Goal: Find specific page/section: Find specific page/section

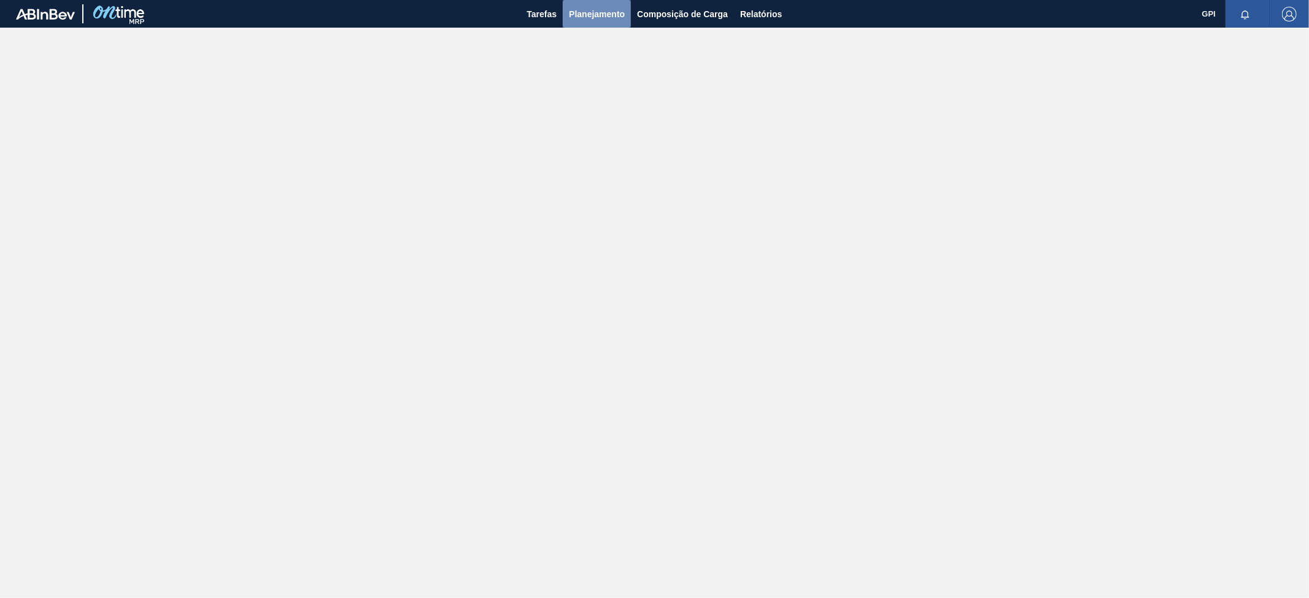
click at [572, 15] on span "Planejamento" at bounding box center [597, 14] width 56 height 15
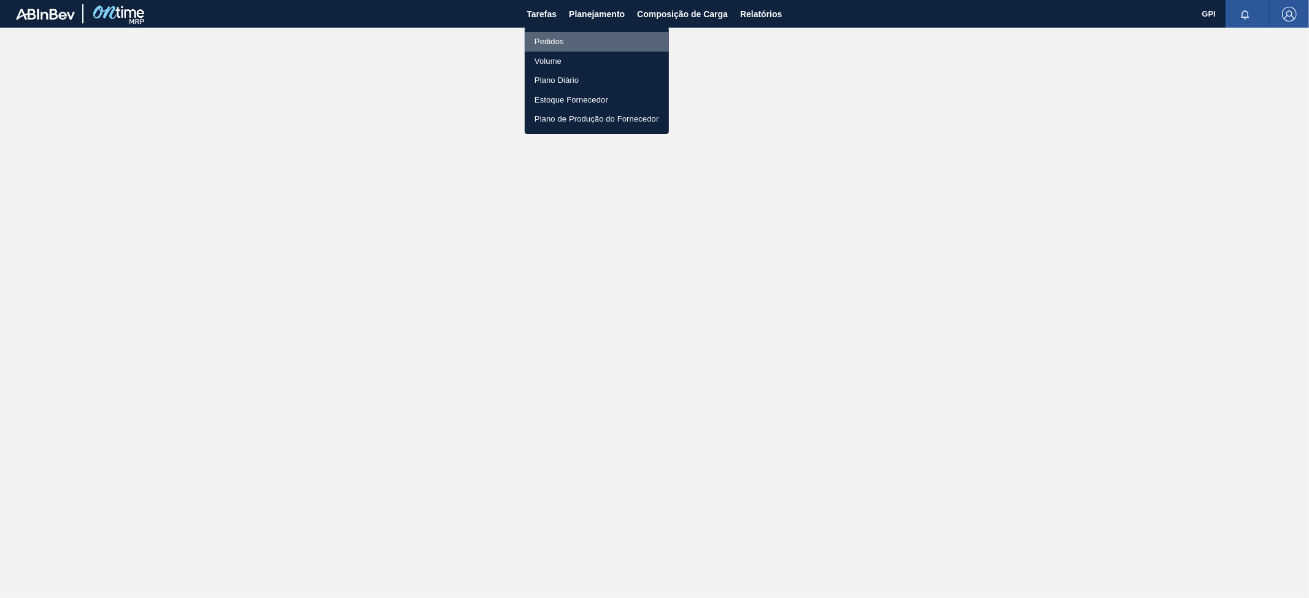
click at [565, 41] on li "Pedidos" at bounding box center [597, 42] width 144 height 20
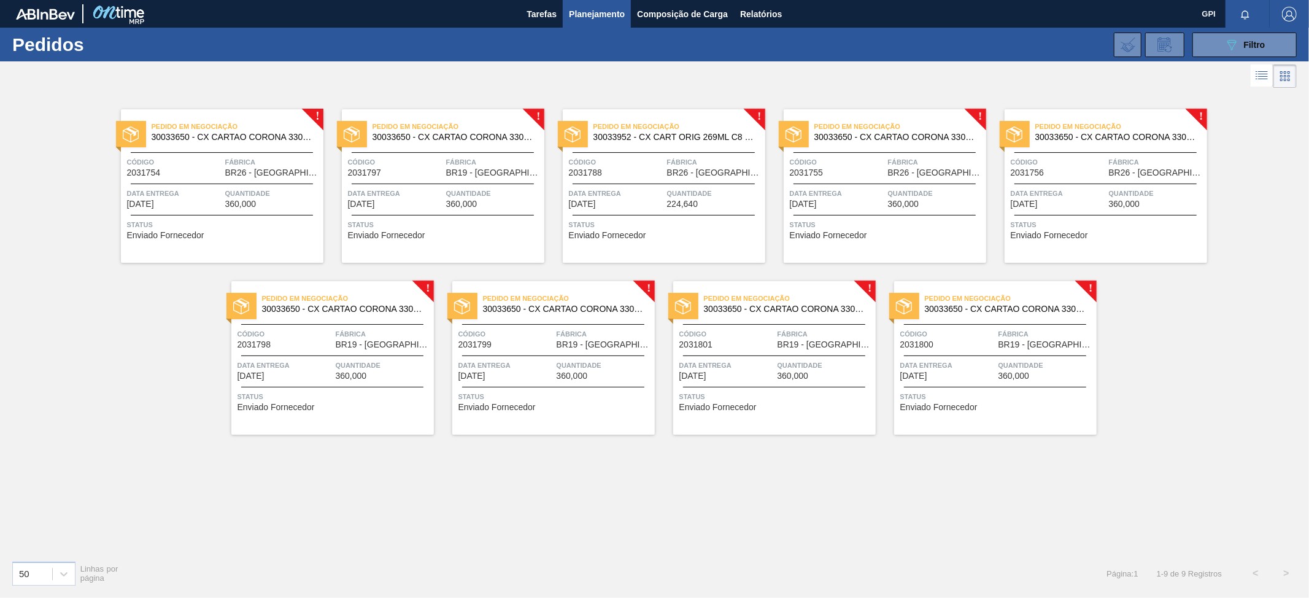
click at [1238, 336] on div "! Pedido em Negociação 30033650 - CX CARTAO CORONA 330 C6 NIV24 Código 2031754 …" at bounding box center [654, 321] width 1309 height 460
click at [60, 576] on icon at bounding box center [64, 574] width 12 height 12
click at [53, 541] on div "100" at bounding box center [43, 542] width 63 height 23
